Goal: Transaction & Acquisition: Purchase product/service

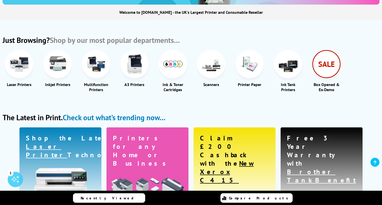
scroll to position [182, 0]
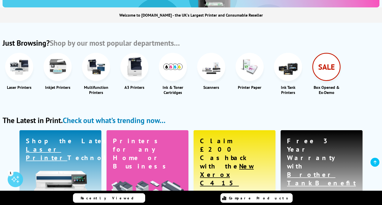
click at [59, 71] on img at bounding box center [57, 66] width 19 height 19
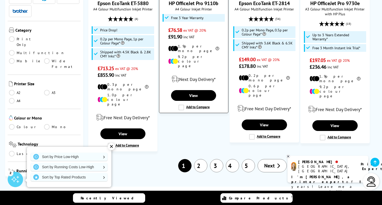
scroll to position [688, 0]
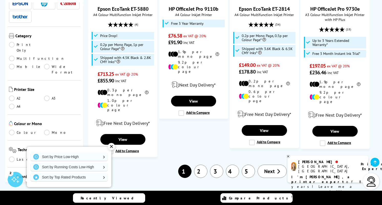
click at [112, 147] on div "✕" at bounding box center [111, 146] width 7 height 7
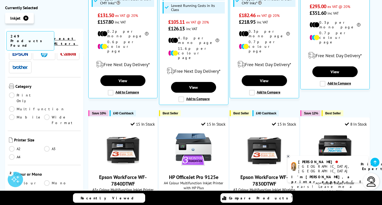
scroll to position [268, 0]
